Goal: Book appointment/travel/reservation

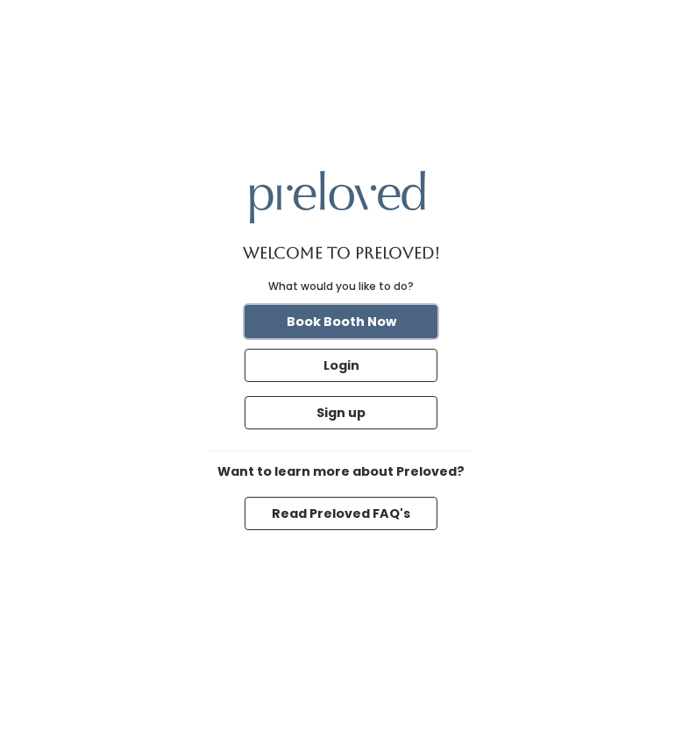
click at [350, 328] on button "Book Booth Now" at bounding box center [340, 321] width 193 height 33
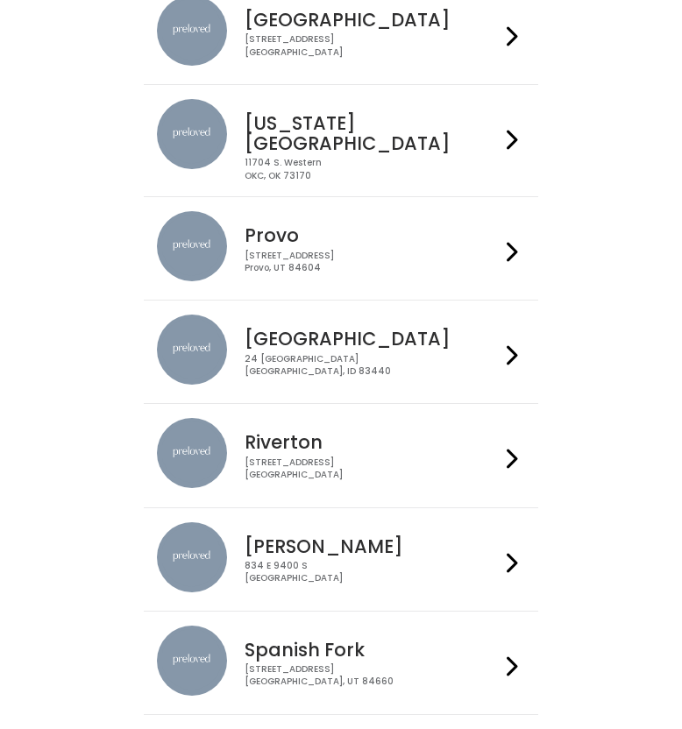
scroll to position [403, 0]
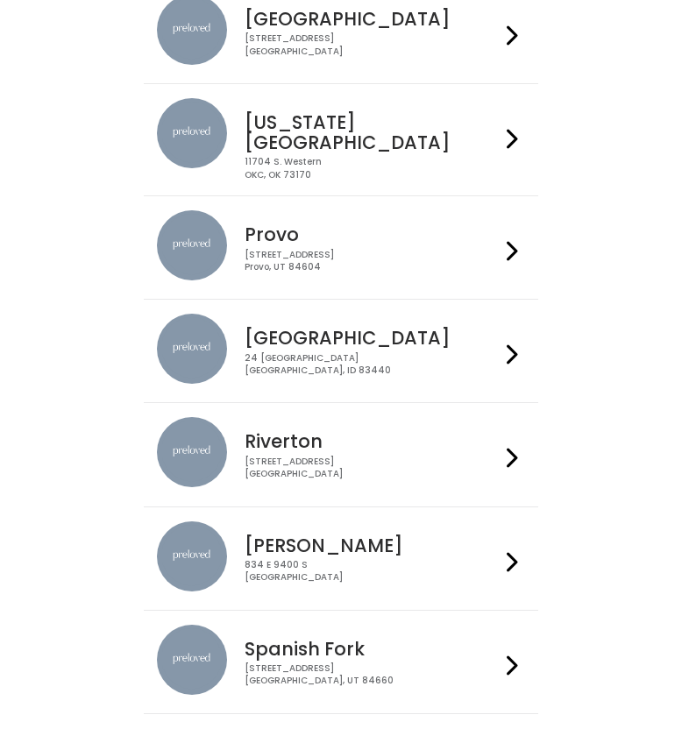
click at [522, 248] on div at bounding box center [511, 247] width 25 height 74
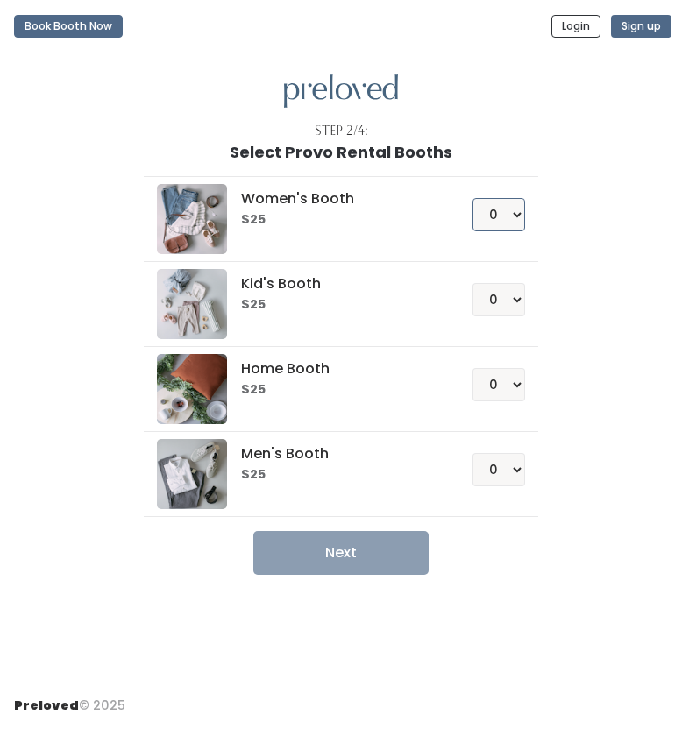
click at [512, 213] on select "0 1 2 3 4" at bounding box center [498, 214] width 53 height 33
select select "1"
click at [472, 198] on select "0 1 2 3 4" at bounding box center [498, 214] width 53 height 33
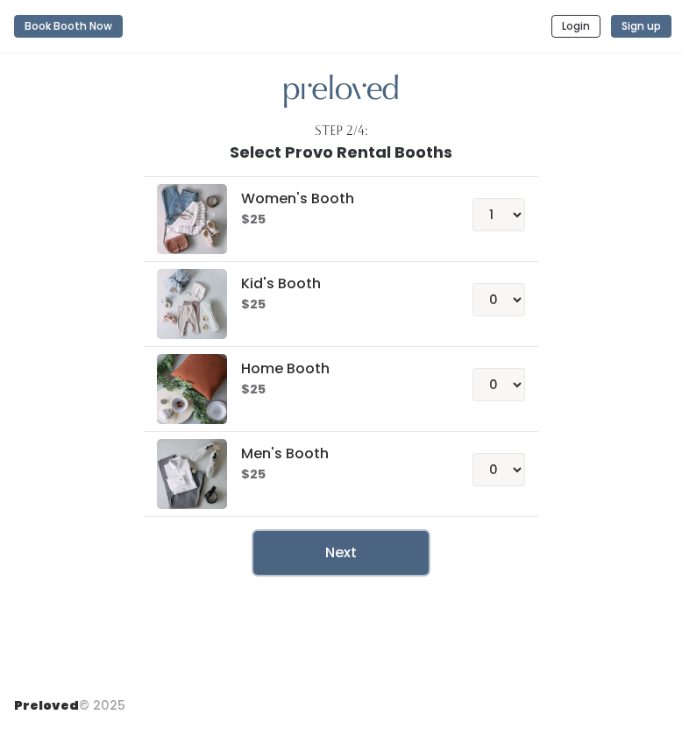
click at [359, 547] on button "Next" at bounding box center [340, 553] width 175 height 44
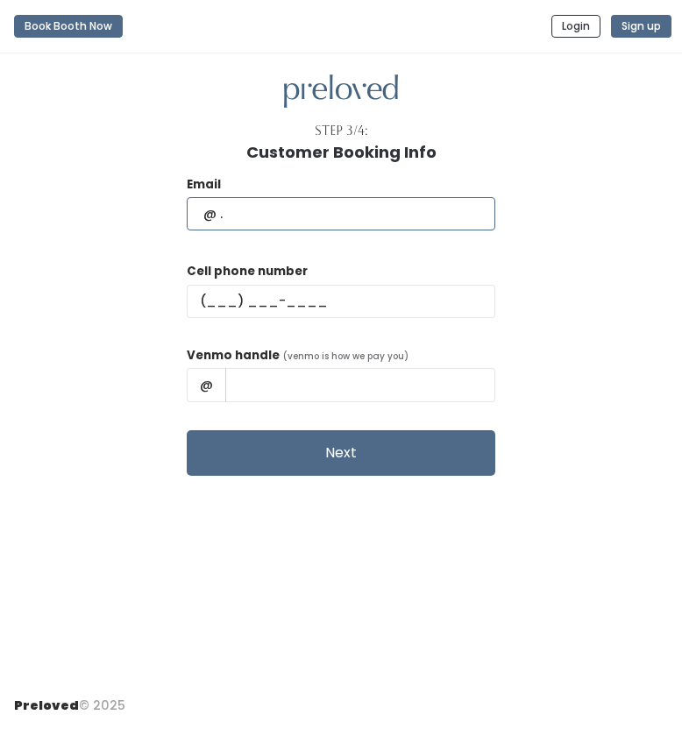
click at [372, 224] on input "text" at bounding box center [341, 213] width 308 height 33
type input "[EMAIL_ADDRESS][DOMAIN_NAME]"
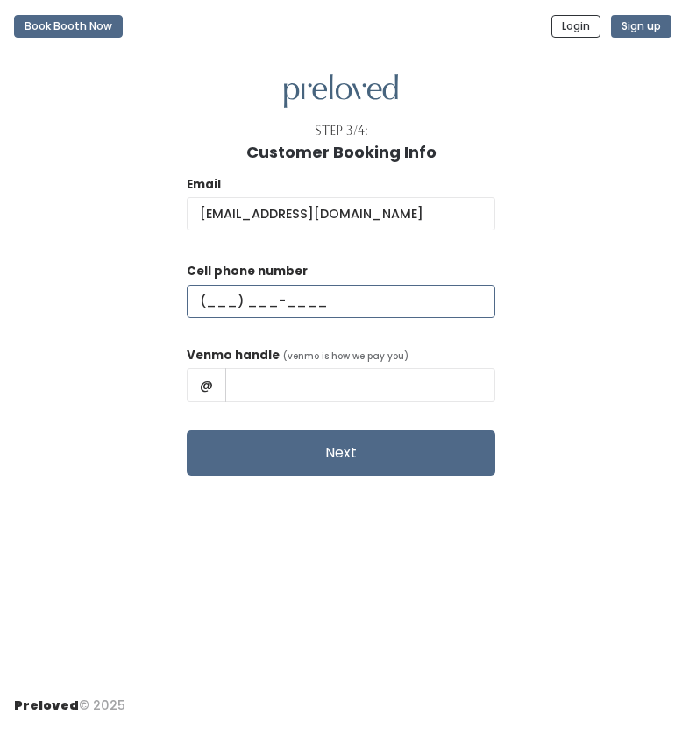
scroll to position [0, 0]
click at [271, 299] on input "text" at bounding box center [341, 301] width 308 height 33
type input "(702) 606-8350"
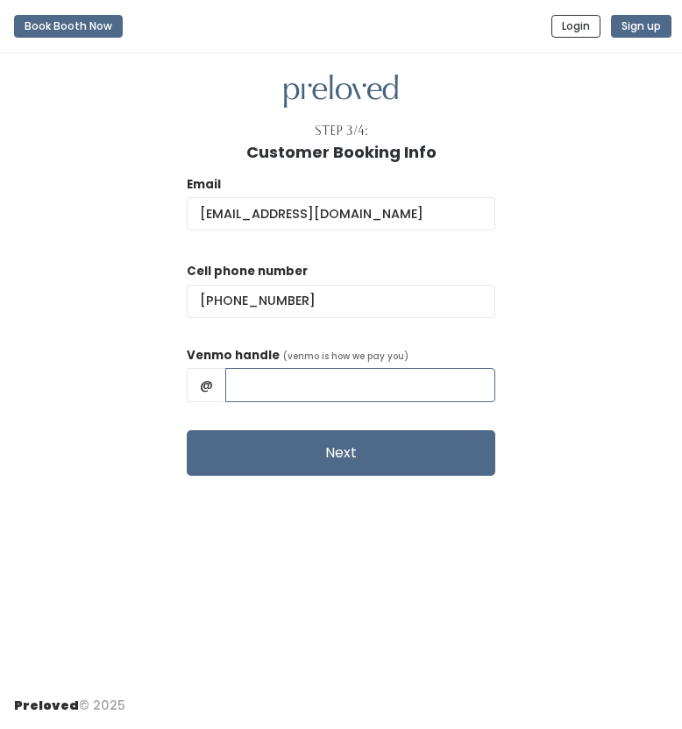
click at [302, 392] on input "text" at bounding box center [360, 384] width 270 height 33
type input "marlowe-clayton"
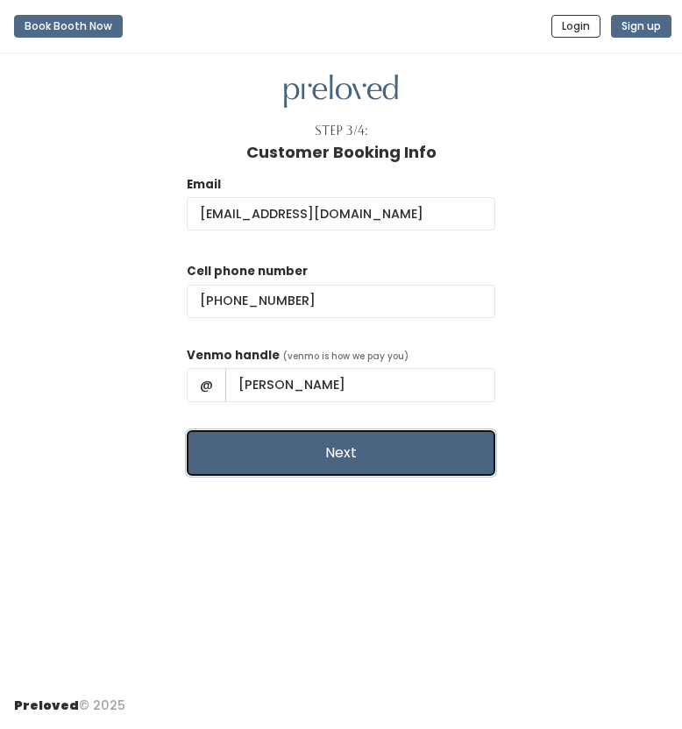
click at [305, 438] on button "Next" at bounding box center [341, 453] width 308 height 46
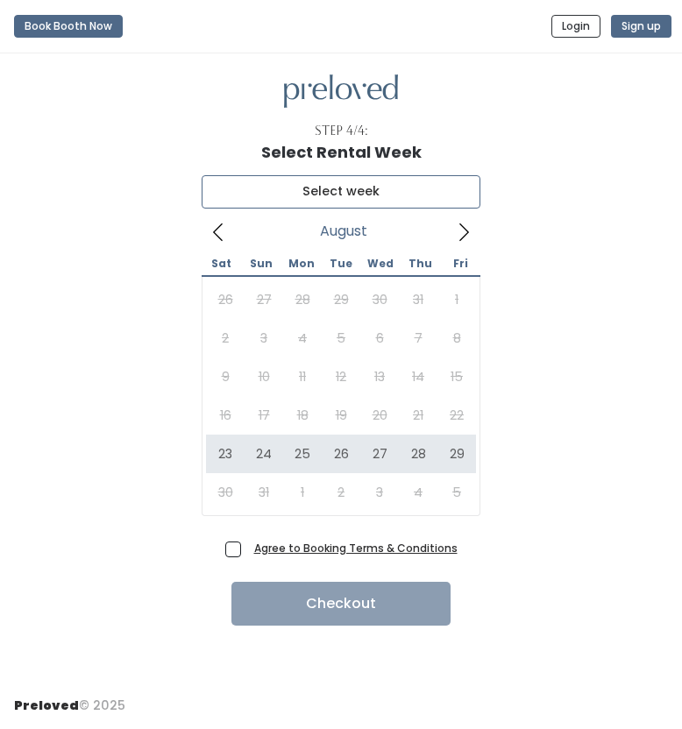
type input "[DATE] to [DATE]"
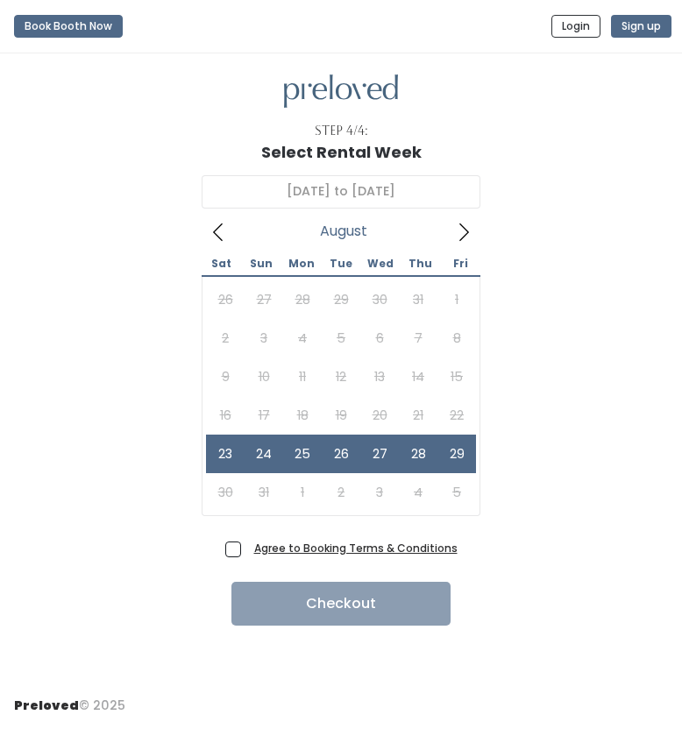
click at [247, 551] on span "Agree to Booking Terms & Conditions" at bounding box center [352, 548] width 210 height 18
click at [247, 550] on input "Agree to Booking Terms & Conditions" at bounding box center [252, 544] width 11 height 11
checkbox input "true"
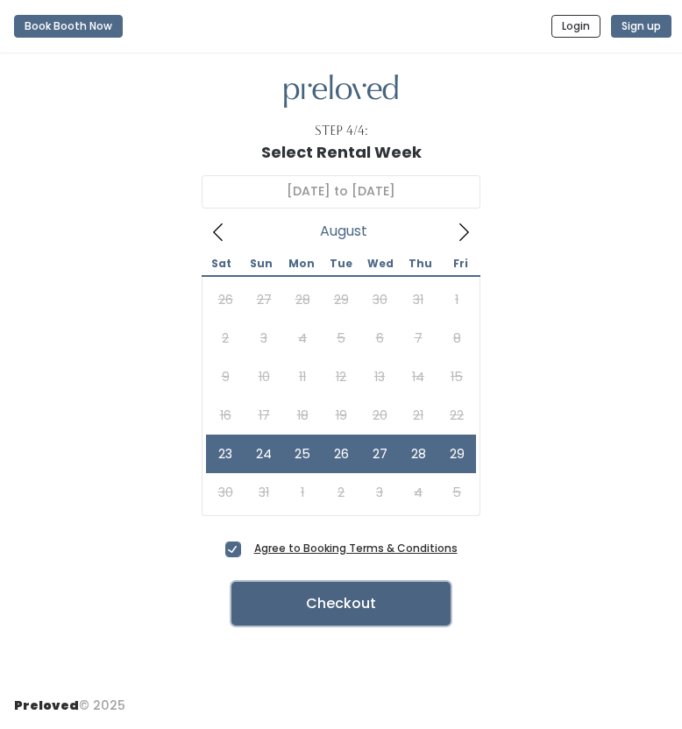
click at [275, 599] on button "Checkout" at bounding box center [340, 604] width 219 height 44
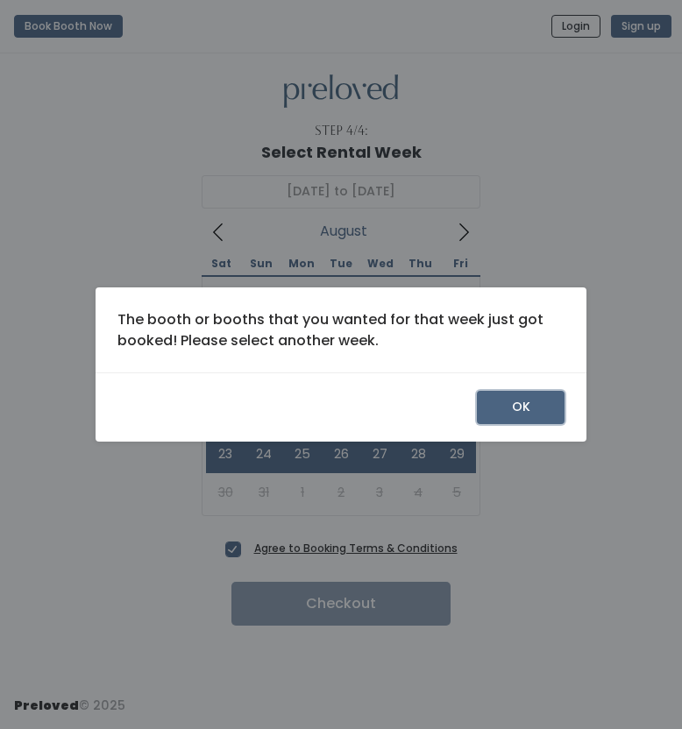
click at [505, 409] on button "OK" at bounding box center [521, 407] width 88 height 33
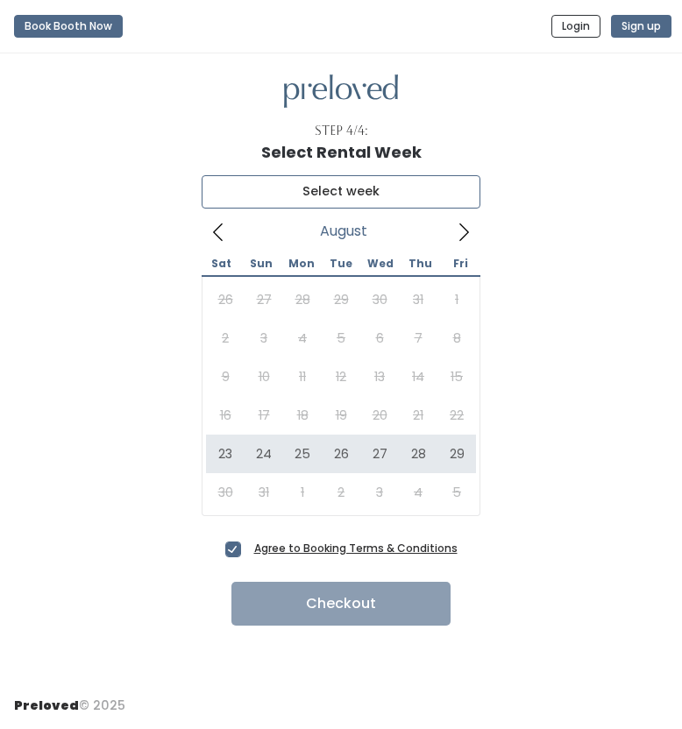
type input "[DATE] to [DATE]"
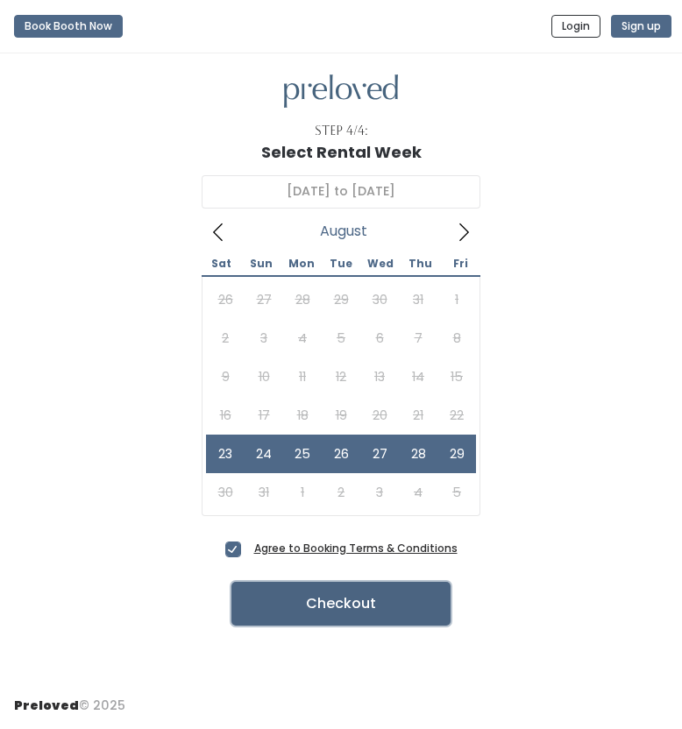
click at [327, 611] on button "Checkout" at bounding box center [340, 604] width 219 height 44
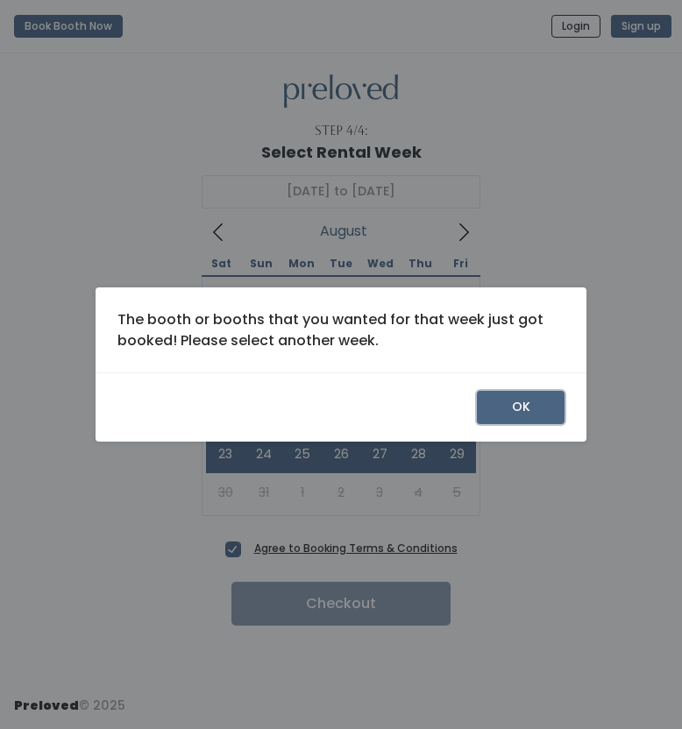
click at [553, 407] on button "OK" at bounding box center [521, 407] width 88 height 33
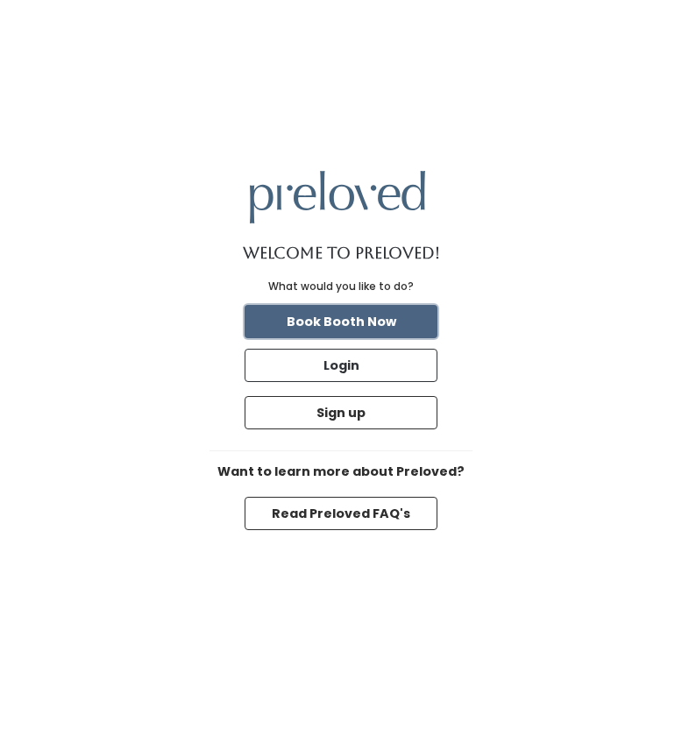
click at [365, 319] on button "Book Booth Now" at bounding box center [340, 321] width 193 height 33
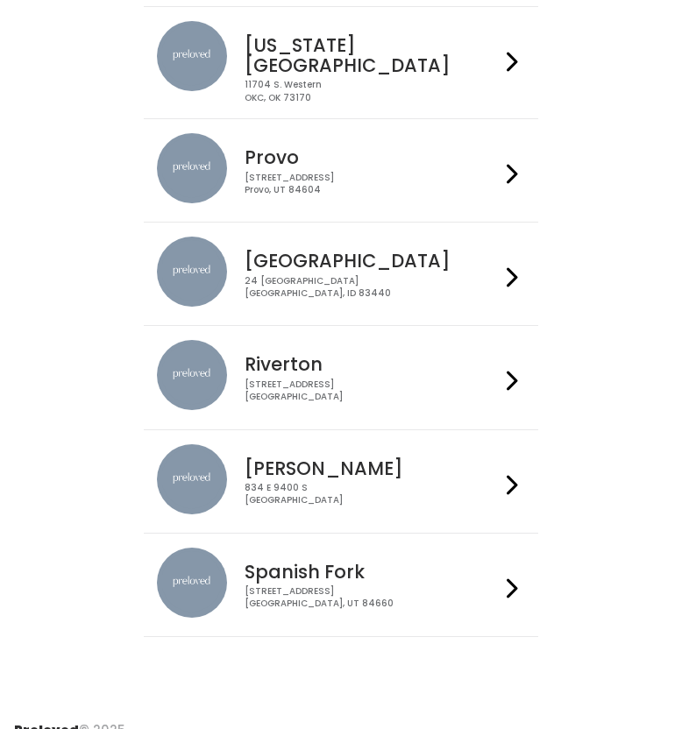
scroll to position [495, 0]
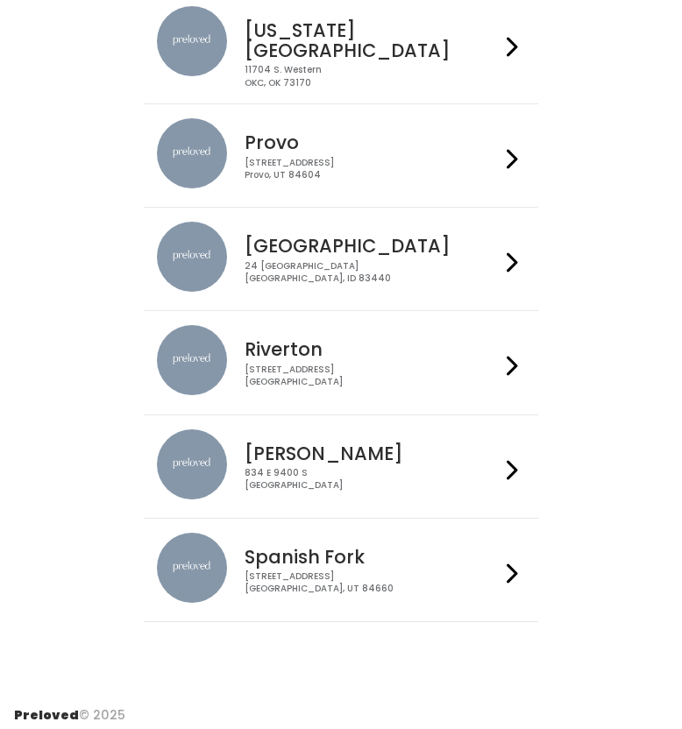
click at [504, 474] on div at bounding box center [511, 466] width 25 height 74
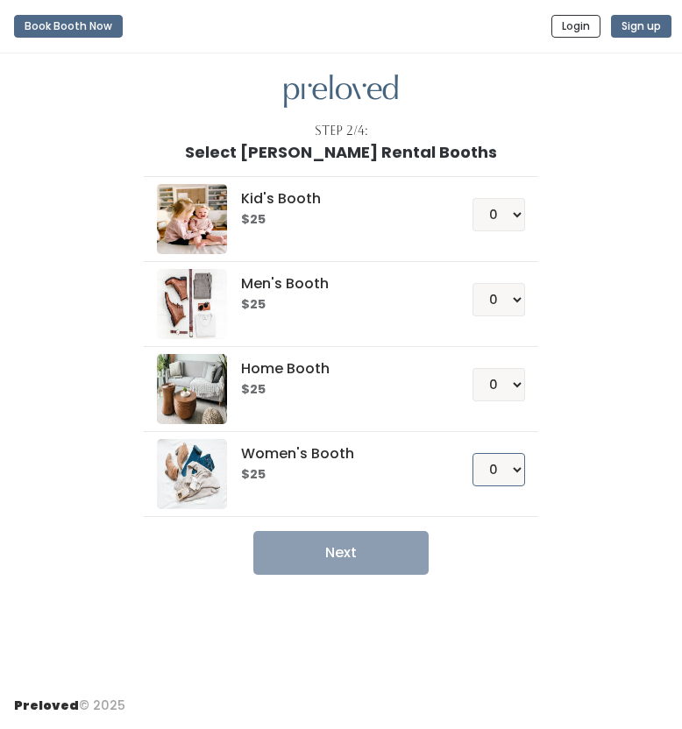
click at [494, 482] on select "0 1 2 3 4" at bounding box center [498, 469] width 53 height 33
select select "1"
click at [472, 453] on select "0 1 2 3 4" at bounding box center [498, 469] width 53 height 33
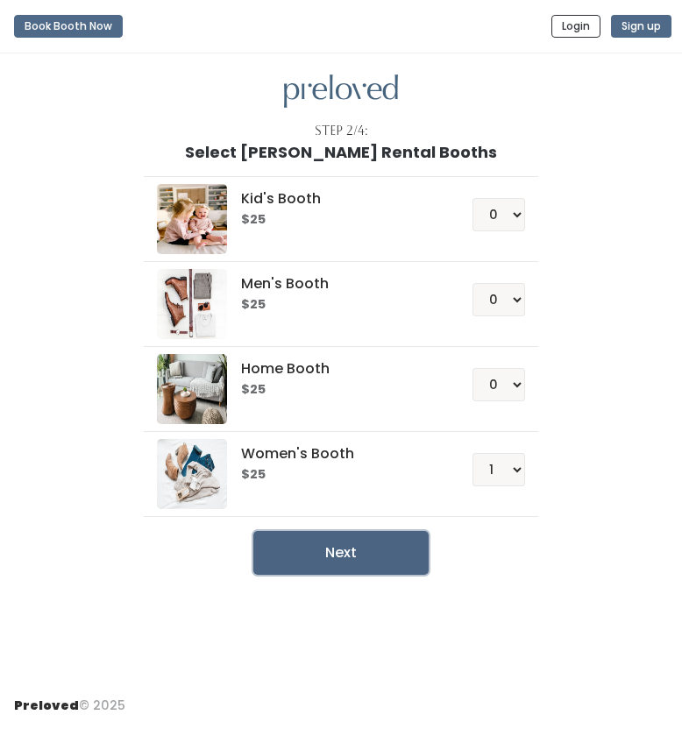
click at [382, 558] on button "Next" at bounding box center [340, 553] width 175 height 44
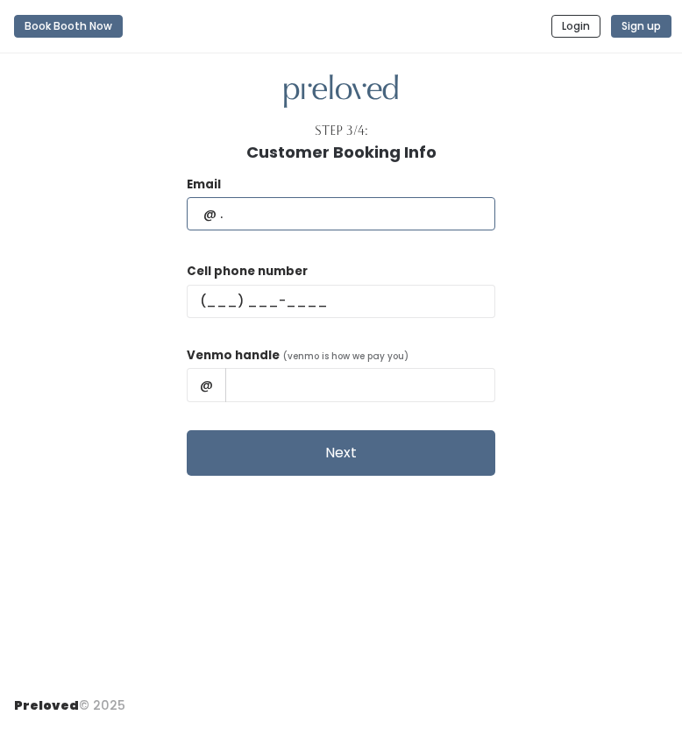
click at [286, 205] on input "text" at bounding box center [341, 213] width 308 height 33
type input "[EMAIL_ADDRESS][DOMAIN_NAME]"
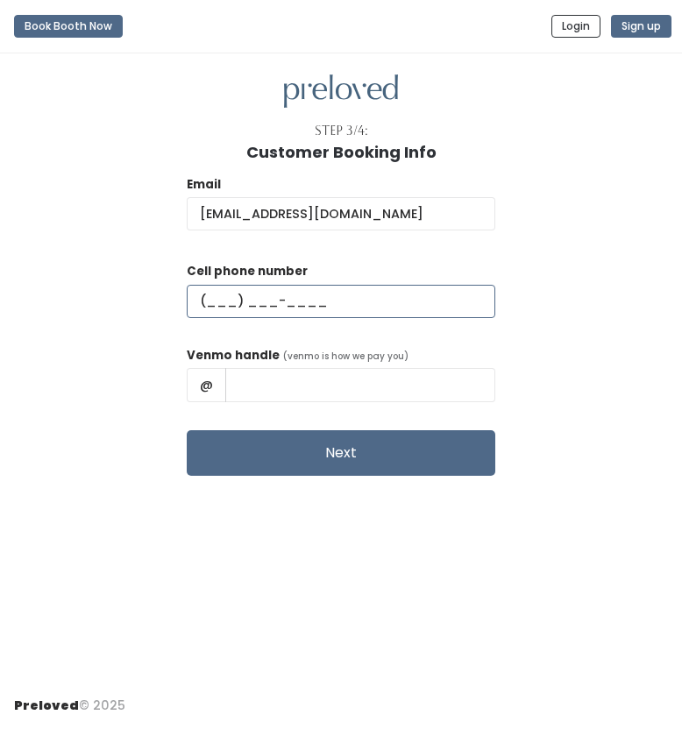
click at [272, 300] on input "text" at bounding box center [341, 301] width 308 height 33
type input "[PHONE_NUMBER]"
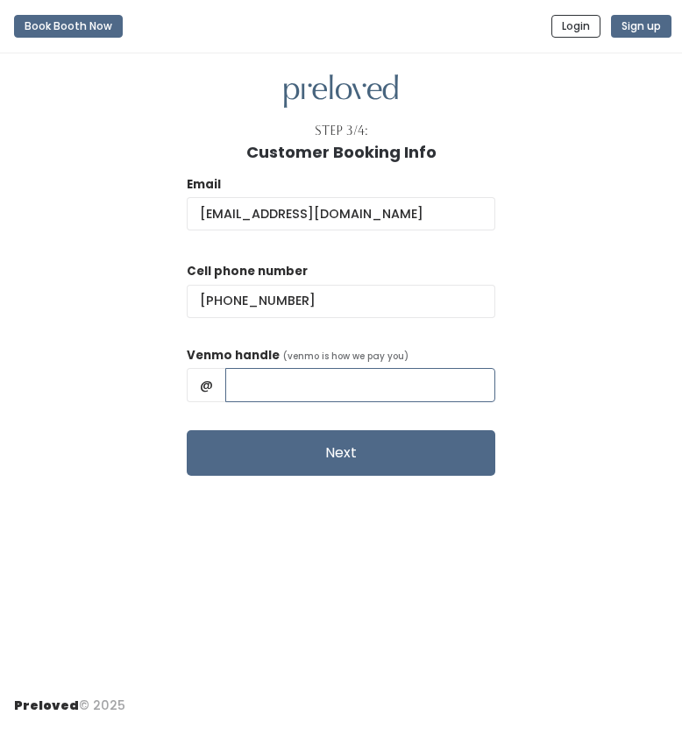
click at [340, 378] on input "text" at bounding box center [360, 384] width 270 height 33
type input "[PERSON_NAME]"
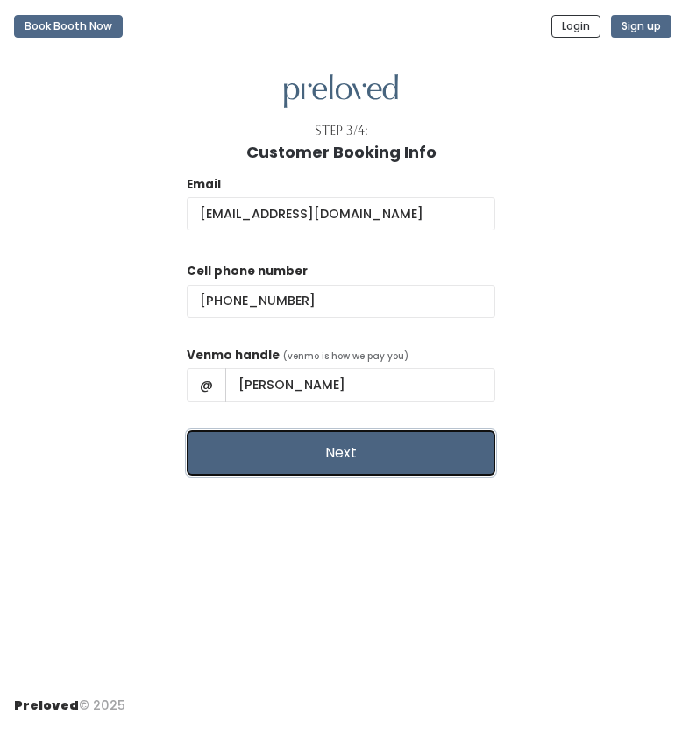
click at [354, 454] on button "Next" at bounding box center [341, 453] width 308 height 46
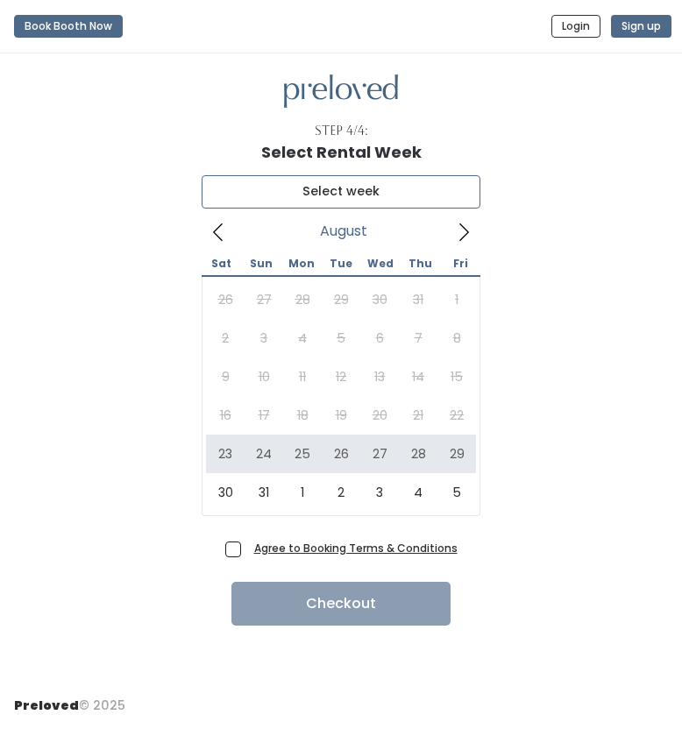
type input "[DATE] to [DATE]"
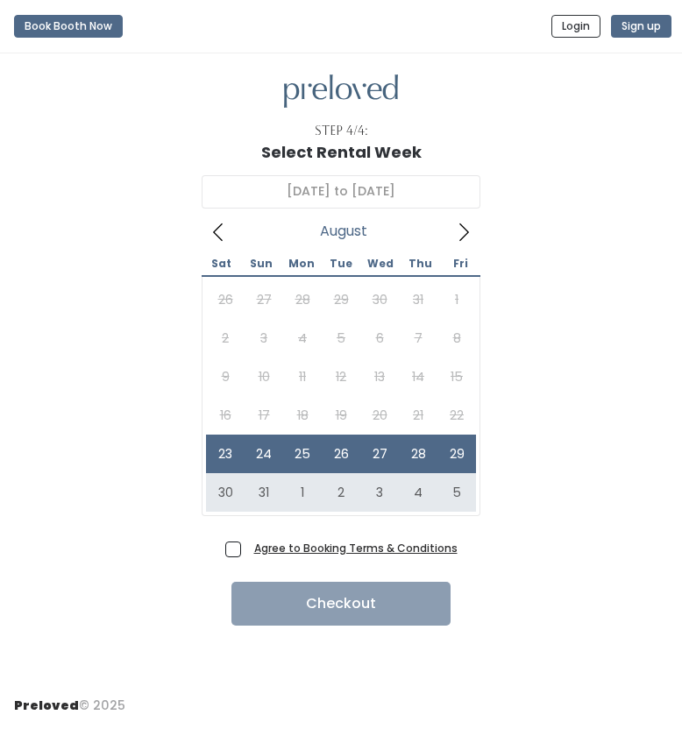
click at [247, 548] on span "Agree to Booking Terms & Conditions" at bounding box center [352, 548] width 210 height 18
click at [247, 548] on input "Agree to Booking Terms & Conditions" at bounding box center [252, 544] width 11 height 11
checkbox input "true"
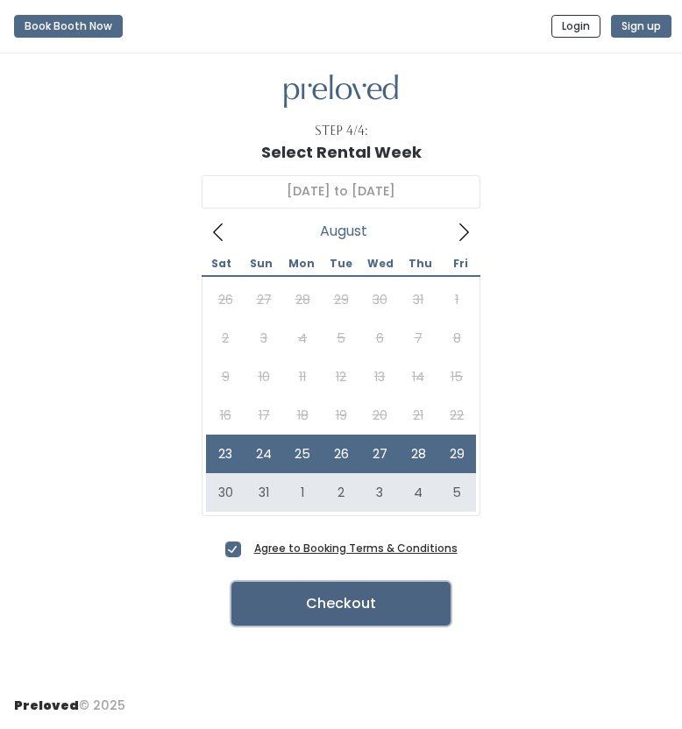
click at [295, 615] on button "Checkout" at bounding box center [340, 604] width 219 height 44
